Goal: Task Accomplishment & Management: Use online tool/utility

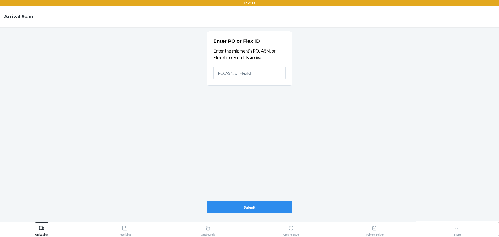
click at [478, 232] on button "More" at bounding box center [457, 229] width 83 height 14
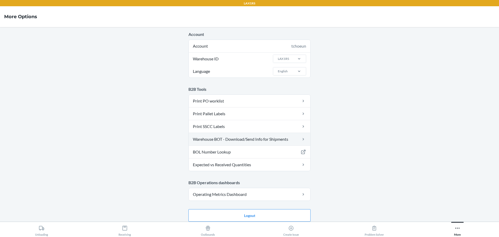
click at [265, 139] on link "Warehouse BOT - Download/Send Info for Shipments" at bounding box center [250, 139] width 122 height 12
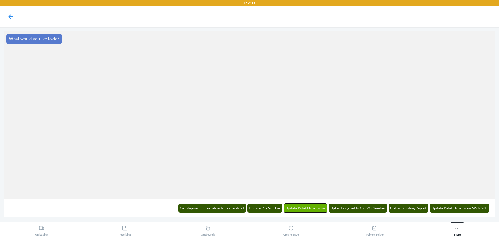
click at [319, 210] on button "Update Pallet Dimensions" at bounding box center [306, 207] width 44 height 9
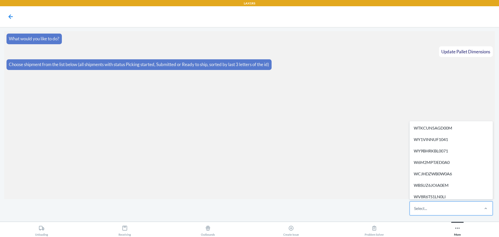
click at [417, 208] on div "Select..." at bounding box center [420, 208] width 13 height 6
click at [414, 208] on input "option WTKCUN5AGD00M focused, 1 of 259. 259 results available. Use Up and Down …" at bounding box center [414, 208] width 1 height 6
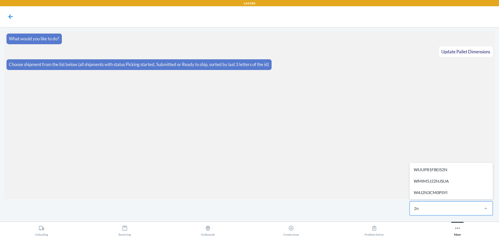
type input "2"
type input "znur"
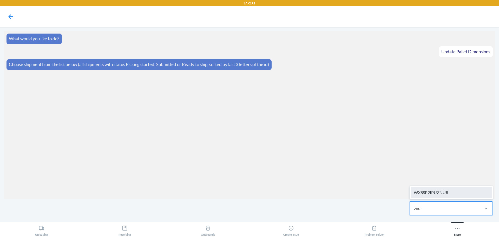
click at [451, 194] on div "WX8SP2IPUZNUR" at bounding box center [451, 192] width 81 height 11
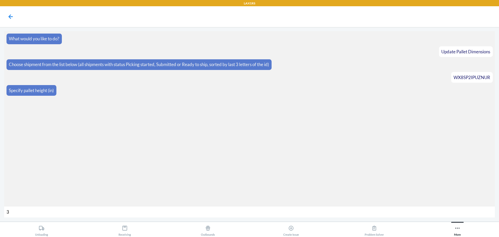
type input "30"
type input "550"
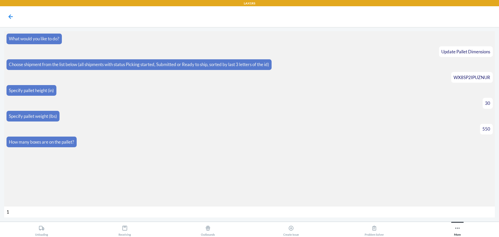
type input "10"
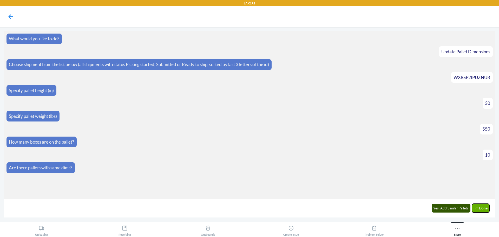
click at [484, 209] on button "I'm Done" at bounding box center [481, 207] width 18 height 9
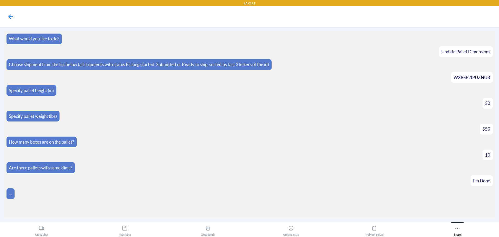
scroll to position [36, 0]
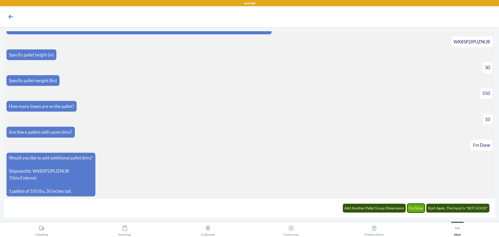
click at [415, 211] on button "I'm Done" at bounding box center [416, 207] width 18 height 9
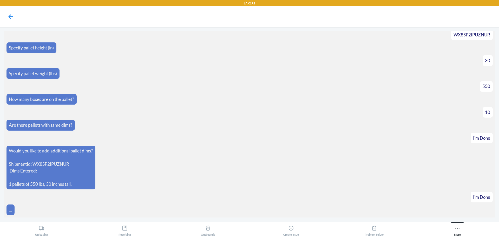
scroll to position [61, 0]
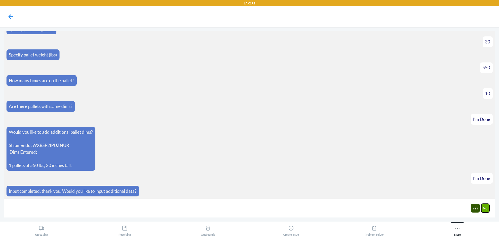
click at [486, 208] on button "No" at bounding box center [485, 207] width 8 height 9
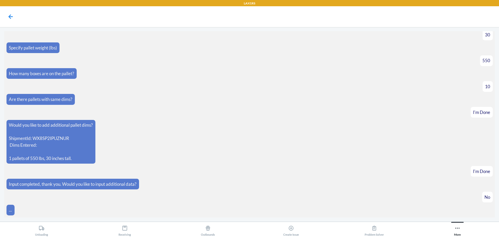
scroll to position [87, 0]
